Goal: Task Accomplishment & Management: Complete application form

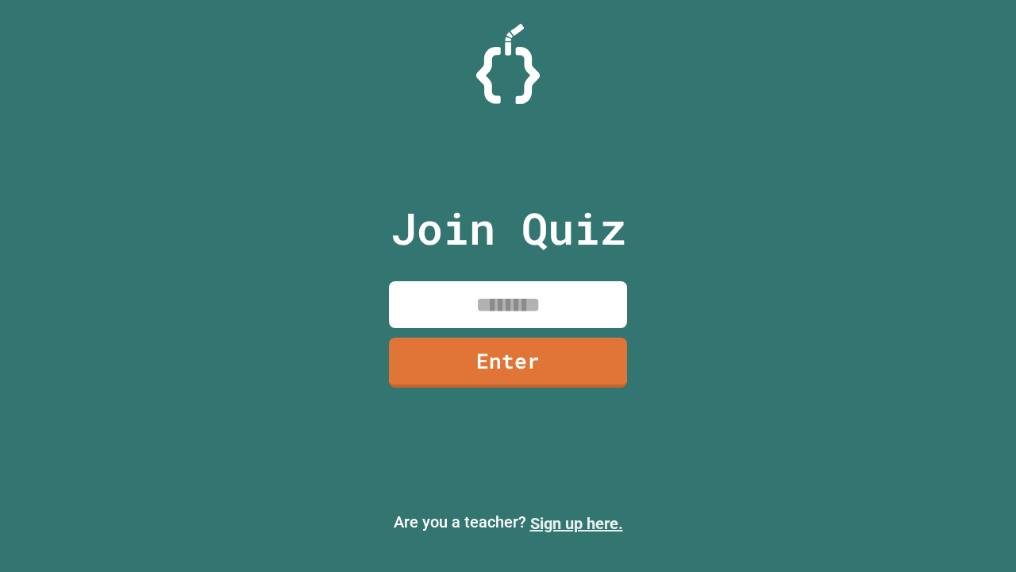
click at [576, 523] on link "Sign up here." at bounding box center [576, 523] width 93 height 19
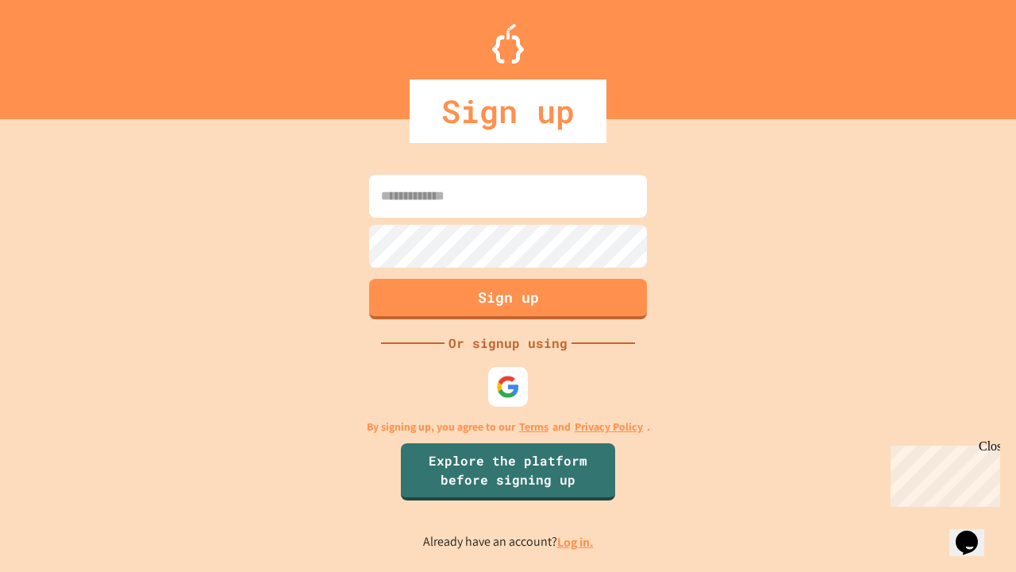
click at [576, 542] on link "Log in." at bounding box center [575, 542] width 37 height 17
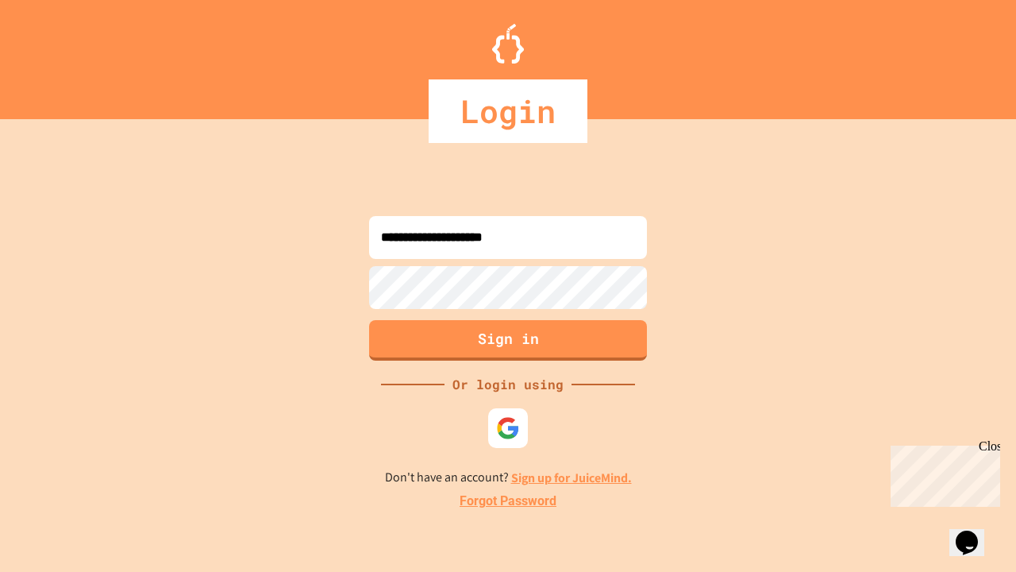
type input "**********"
